Goal: Information Seeking & Learning: Learn about a topic

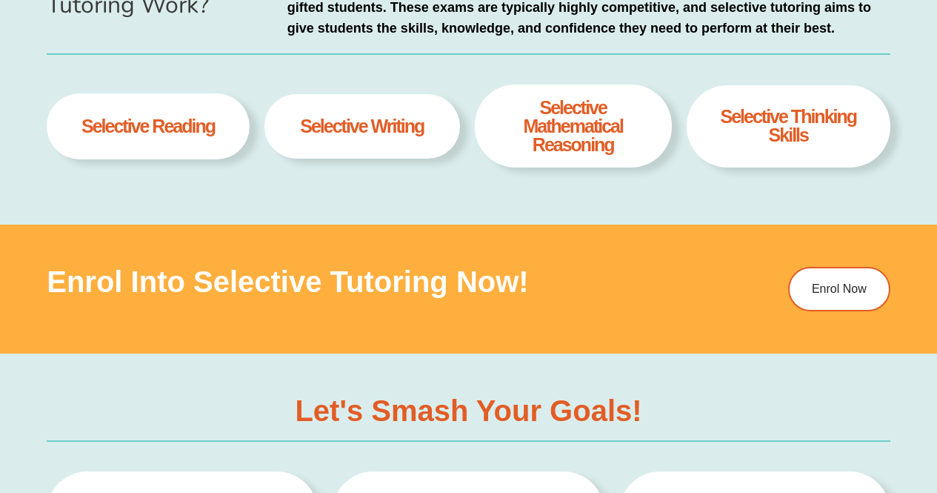
scroll to position [738, 0]
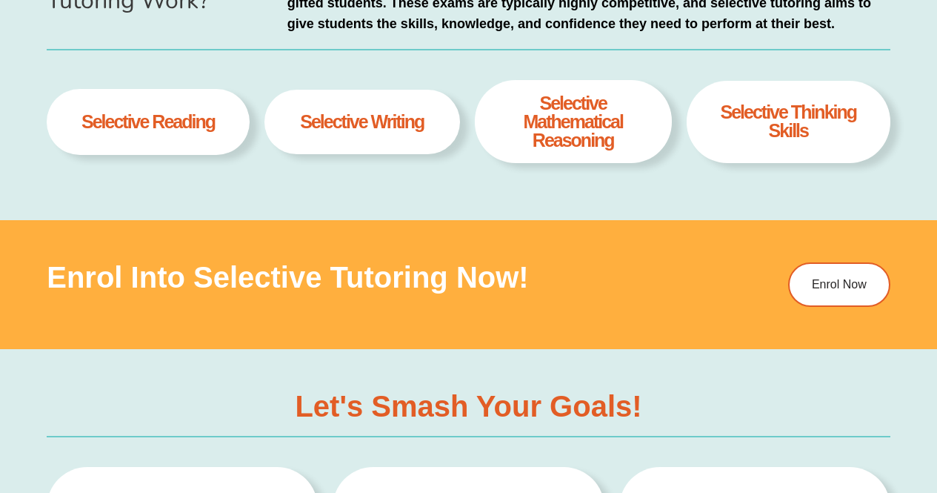
click at [788, 119] on h4 "Selective thinking skills" at bounding box center [788, 121] width 158 height 37
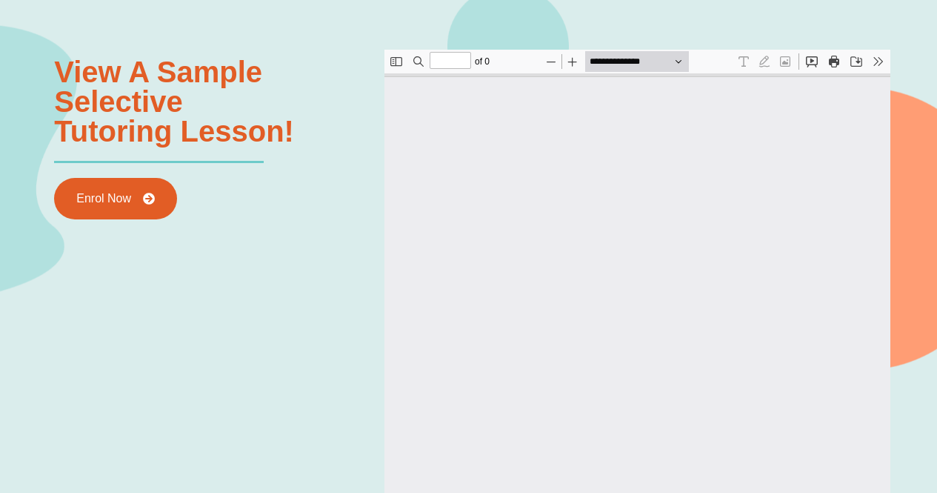
scroll to position [1493, 0]
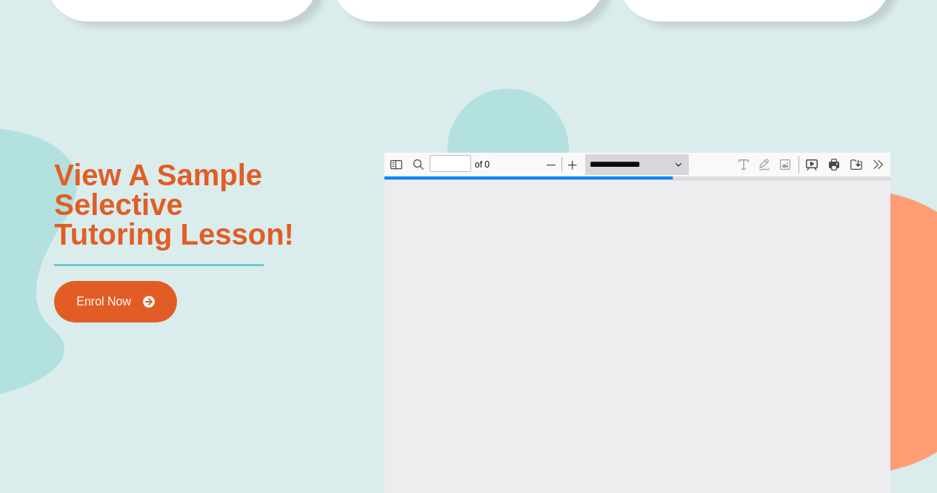
type input "*"
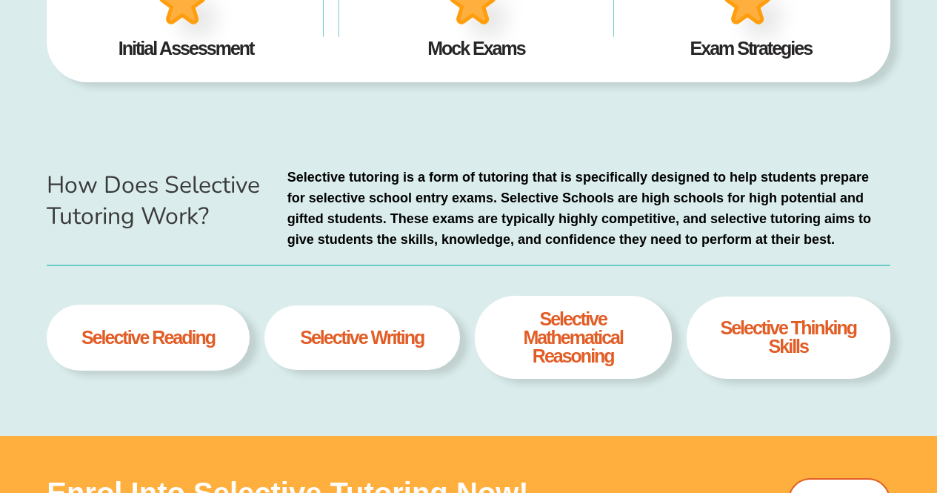
scroll to position [518, 0]
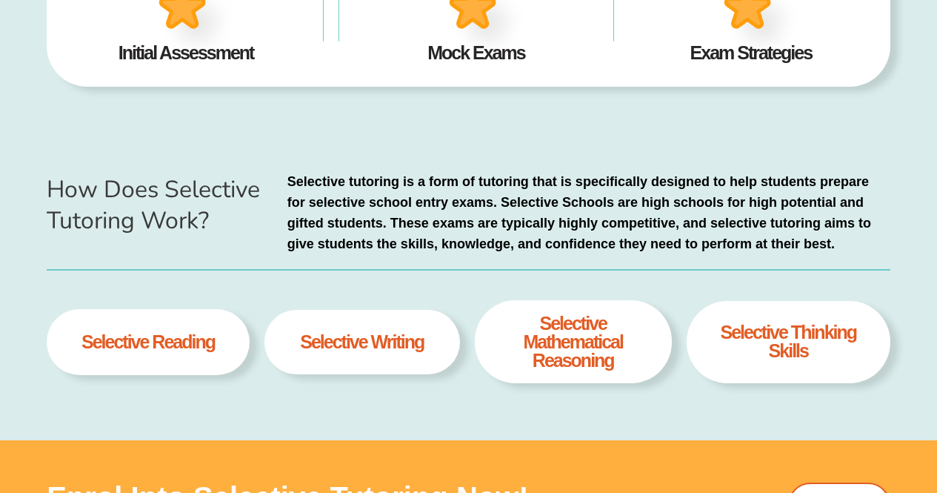
click at [790, 337] on h4 "Selective thinking skills" at bounding box center [788, 341] width 158 height 37
